Goal: Check status: Check status

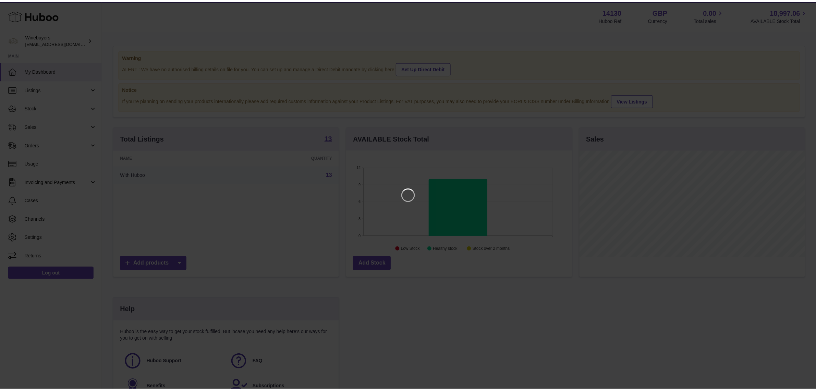
scroll to position [107, 227]
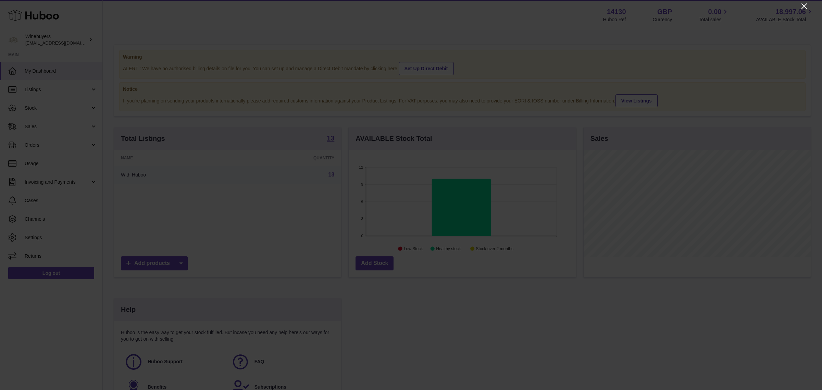
click at [803, 6] on icon "Close" at bounding box center [805, 6] width 8 height 8
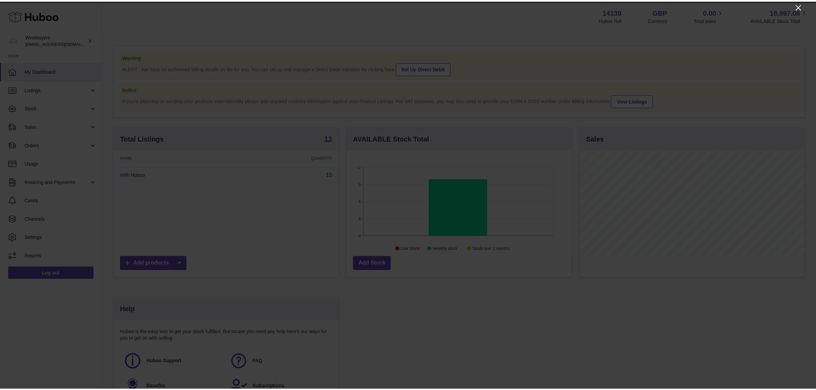
scroll to position [342582, 342464]
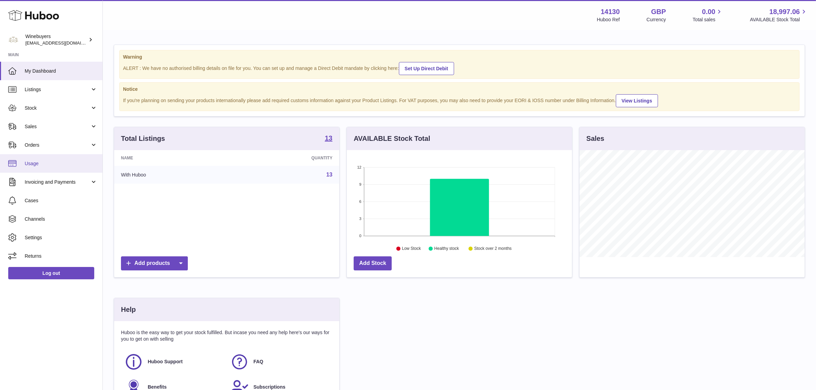
click at [38, 167] on link "Usage" at bounding box center [51, 163] width 102 height 19
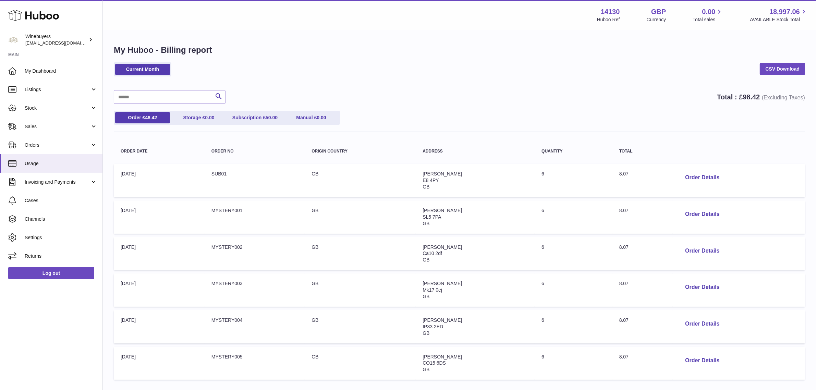
click at [356, 73] on div "Current Month CSV Download" at bounding box center [459, 72] width 691 height 21
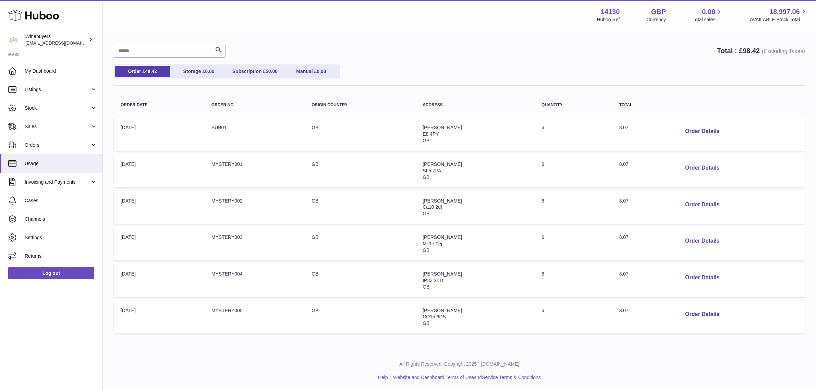
scroll to position [47, 0]
click at [701, 312] on button "Order Details" at bounding box center [702, 314] width 45 height 14
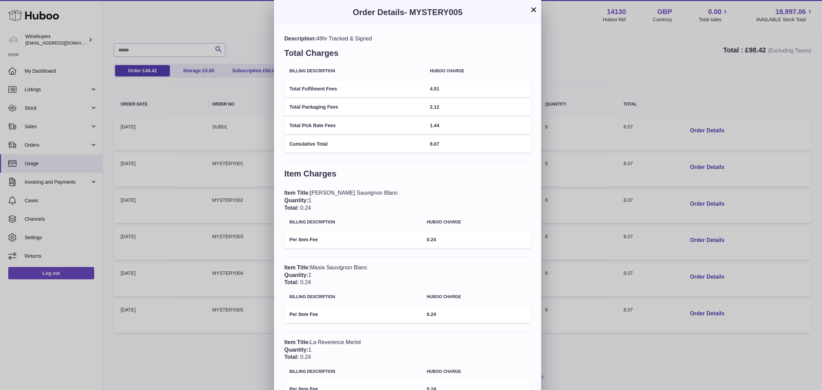
click at [535, 9] on button "×" at bounding box center [534, 9] width 8 height 8
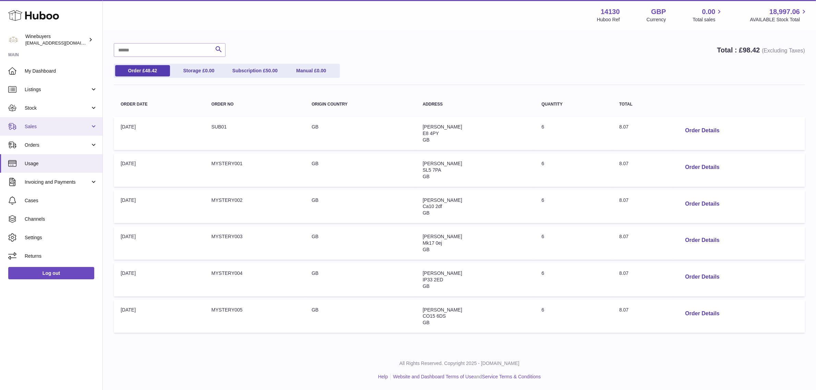
click at [39, 130] on link "Sales" at bounding box center [51, 126] width 102 height 19
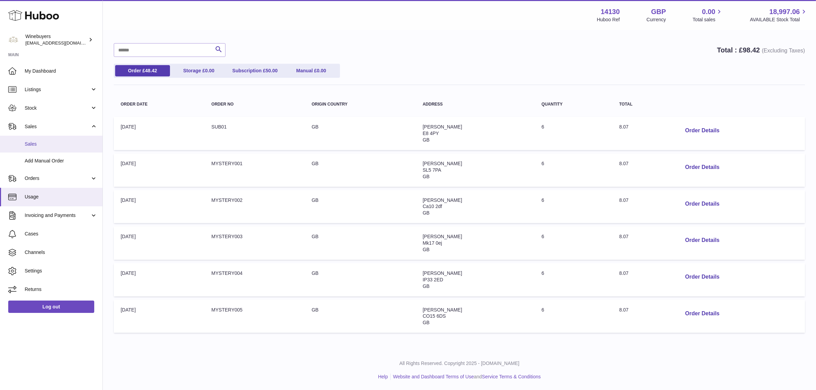
click at [40, 142] on span "Sales" at bounding box center [61, 144] width 73 height 7
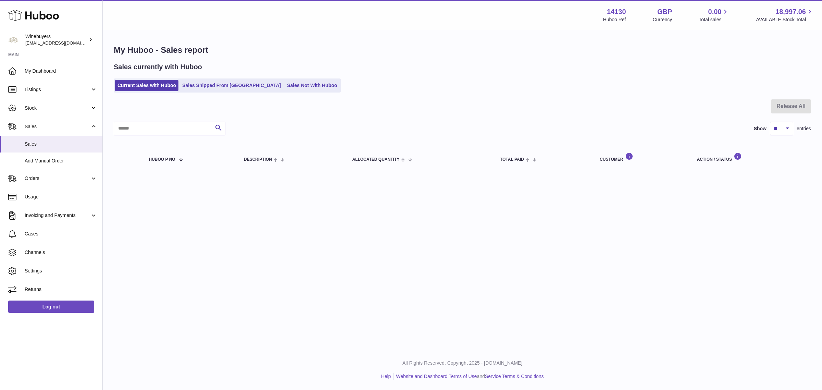
click at [195, 93] on ul "Current Sales with Huboo Sales Shipped From Huboo Sales Not With Huboo" at bounding box center [227, 85] width 227 height 14
click at [206, 81] on link "Sales Shipped From [GEOGRAPHIC_DATA]" at bounding box center [231, 85] width 103 height 11
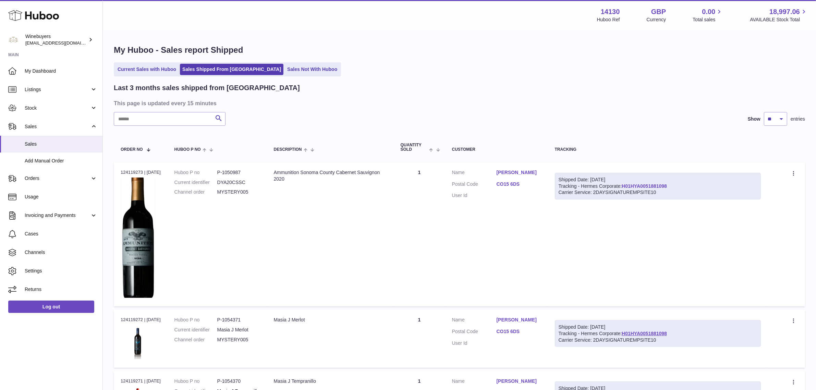
click at [660, 183] on link "H01HYA0051881098" at bounding box center [644, 185] width 45 height 5
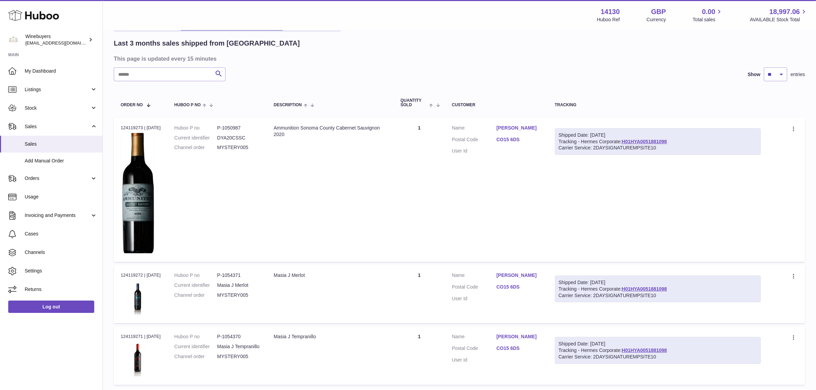
scroll to position [86, 0]
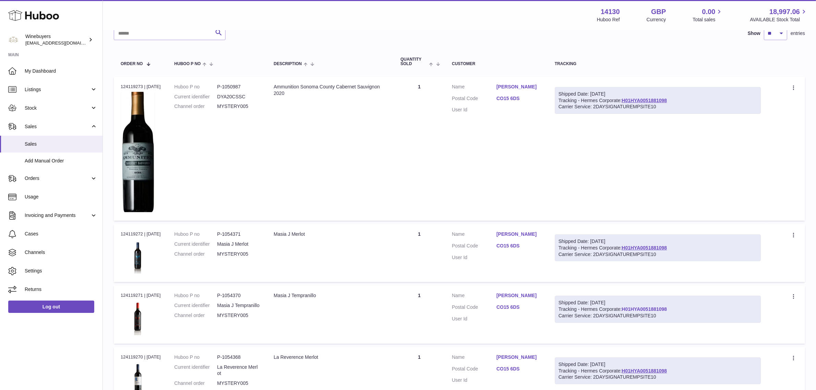
click at [650, 308] on link "H01HYA0051881098" at bounding box center [644, 308] width 45 height 5
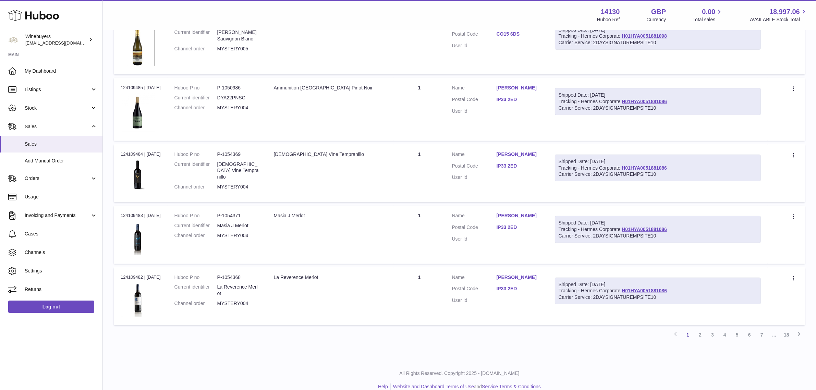
scroll to position [554, 0]
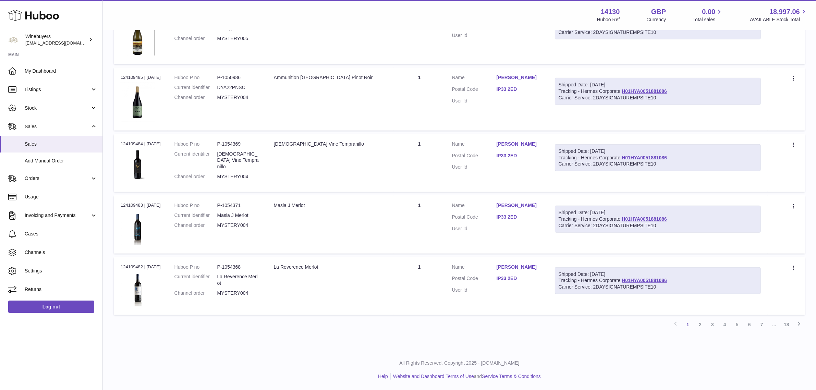
click at [661, 158] on link "H01HYA0051881086" at bounding box center [644, 157] width 45 height 5
click at [700, 326] on link "2" at bounding box center [700, 324] width 12 height 12
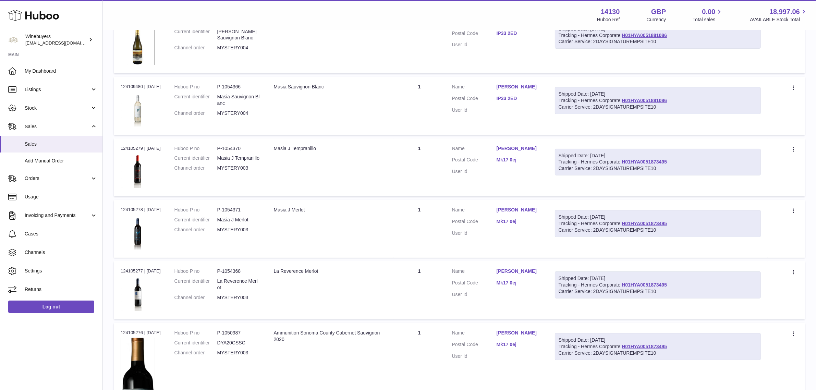
scroll to position [331, 0]
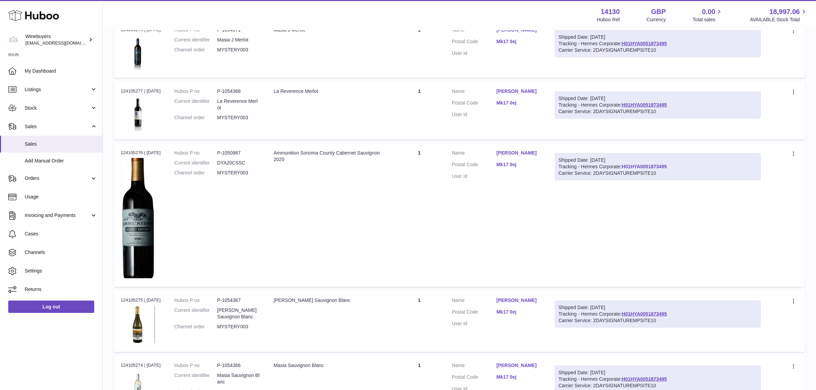
click at [667, 167] on link "H01HYA0051873495" at bounding box center [644, 166] width 45 height 5
drag, startPoint x: 490, startPoint y: 163, endPoint x: 535, endPoint y: 163, distance: 44.9
click at [535, 163] on dl "Customer Name Stuart Green Postal Code Mk17 0ej User Id" at bounding box center [496, 166] width 89 height 33
click at [519, 169] on dd "Mk17 0ej" at bounding box center [519, 165] width 45 height 8
drag, startPoint x: 500, startPoint y: 164, endPoint x: 519, endPoint y: 164, distance: 18.9
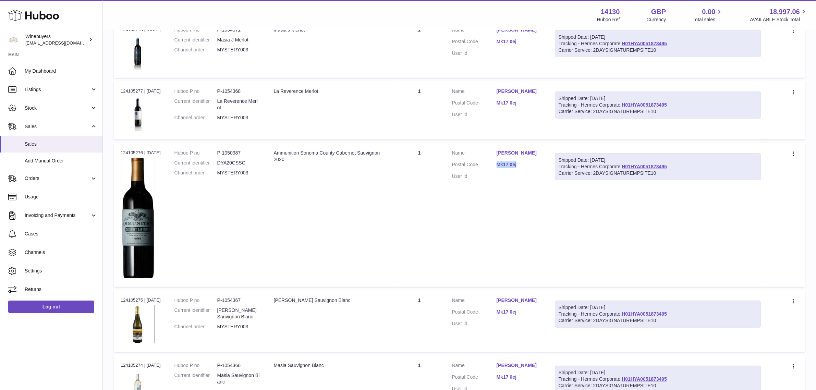
click at [519, 164] on dl "Customer Name Stuart Green Postal Code Mk17 0ej User Id" at bounding box center [496, 166] width 89 height 33
copy dl "Mk17 0ej"
drag, startPoint x: 510, startPoint y: 168, endPoint x: 514, endPoint y: 164, distance: 6.3
copy dl "Mk17 0ej"
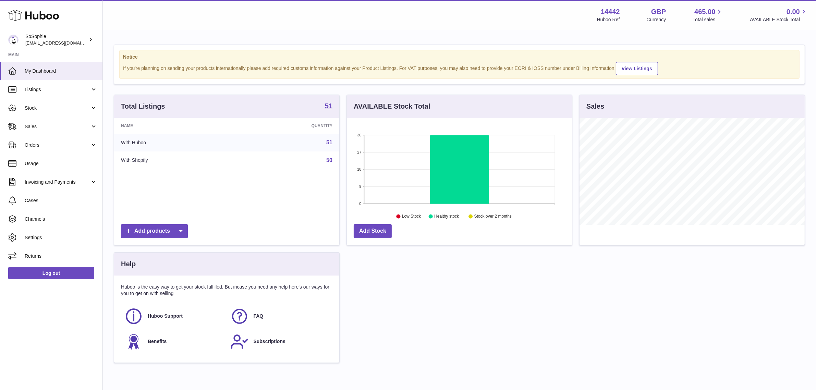
scroll to position [107, 225]
